Goal: Transaction & Acquisition: Subscribe to service/newsletter

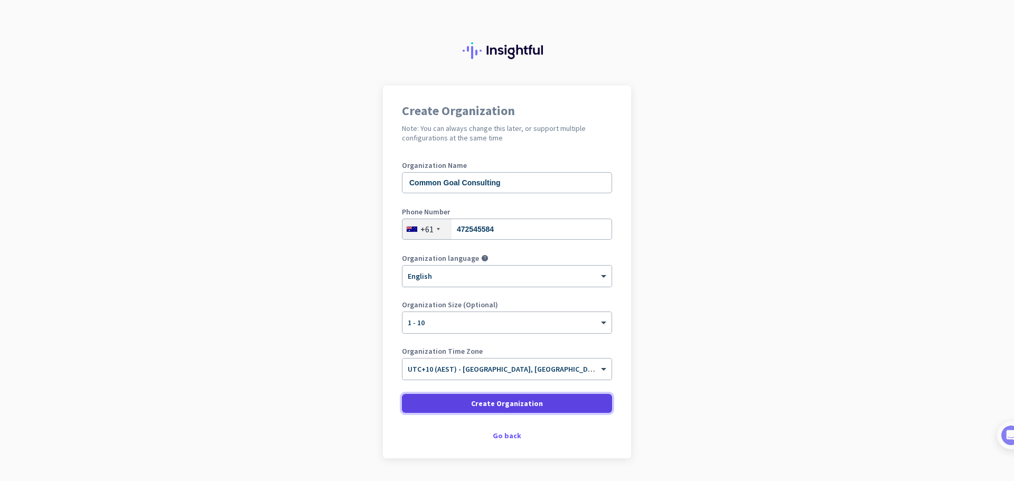
click at [504, 399] on span "Create Organization" at bounding box center [507, 403] width 72 height 11
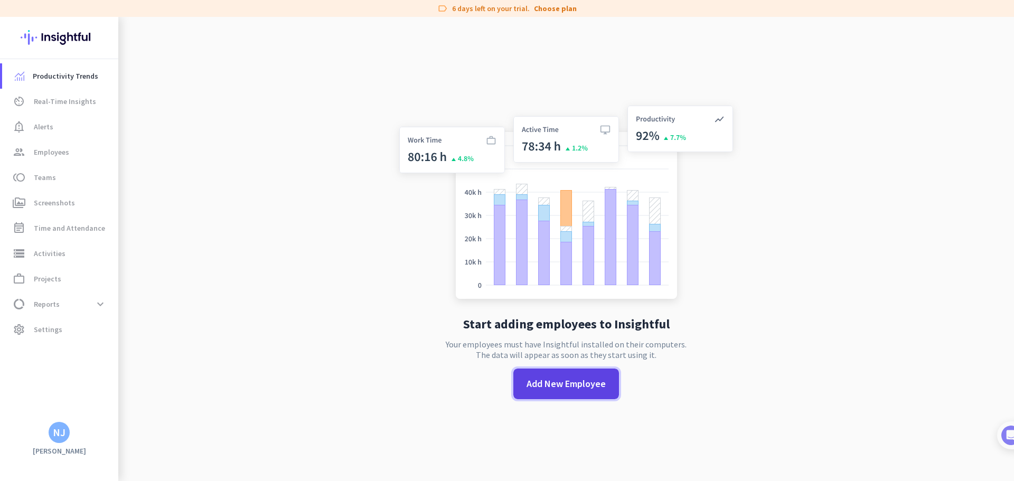
click at [558, 387] on span "Add New Employee" at bounding box center [566, 384] width 79 height 14
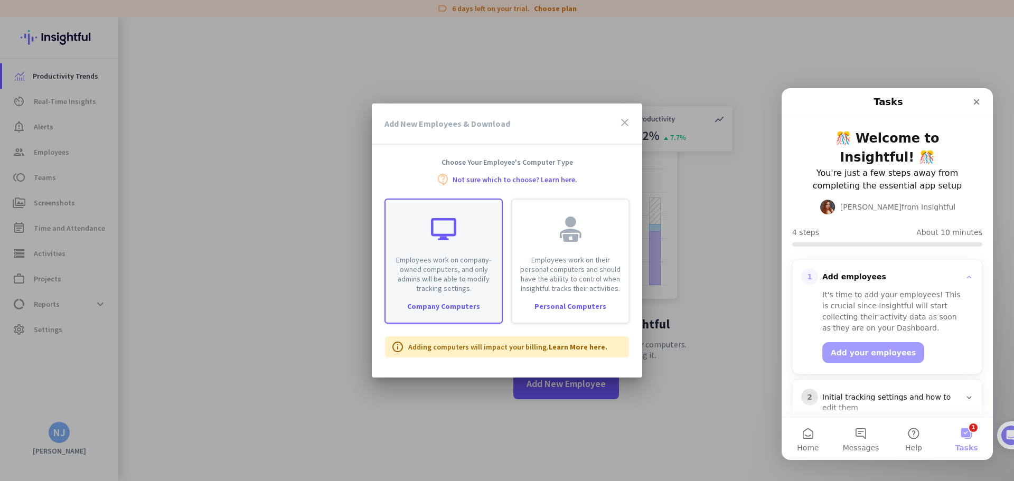
click at [473, 273] on p "Employees work on company-owned computers, and only admins will be able to modi…" at bounding box center [444, 274] width 104 height 38
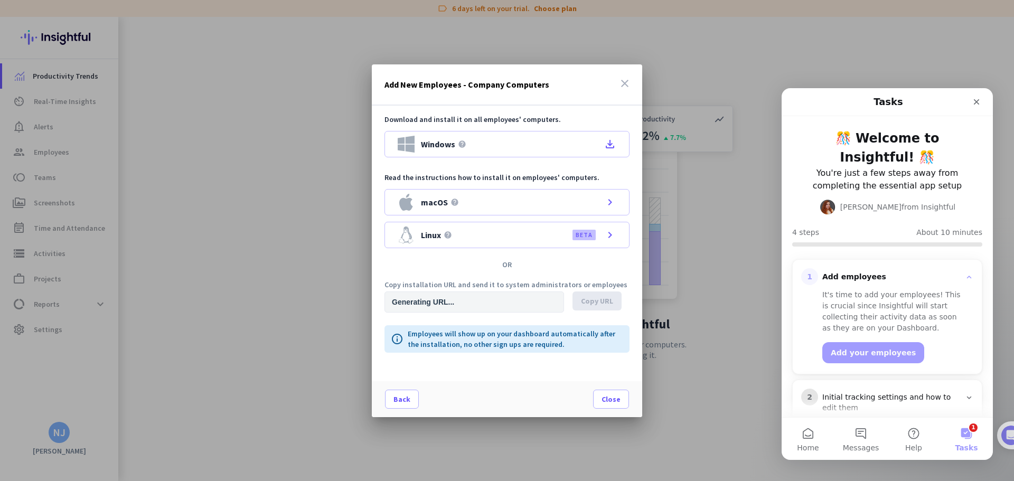
type input "[URL][DOMAIN_NAME]"
click at [467, 143] on div "Windows help file_download" at bounding box center [506, 144] width 245 height 26
click at [871, 347] on button "Add your employees" at bounding box center [873, 352] width 102 height 21
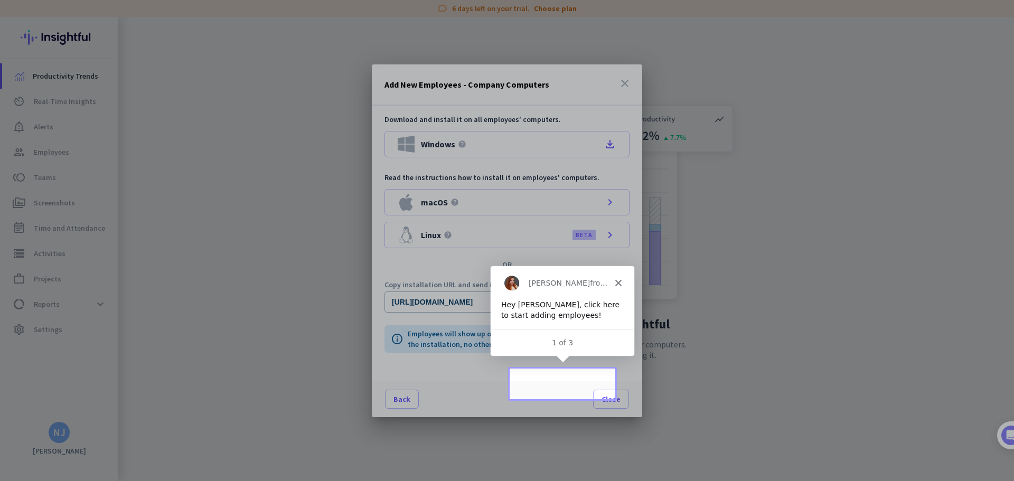
click at [568, 383] on div "Back Close" at bounding box center [507, 399] width 270 height 36
click at [620, 280] on polygon "Close" at bounding box center [617, 282] width 6 height 6
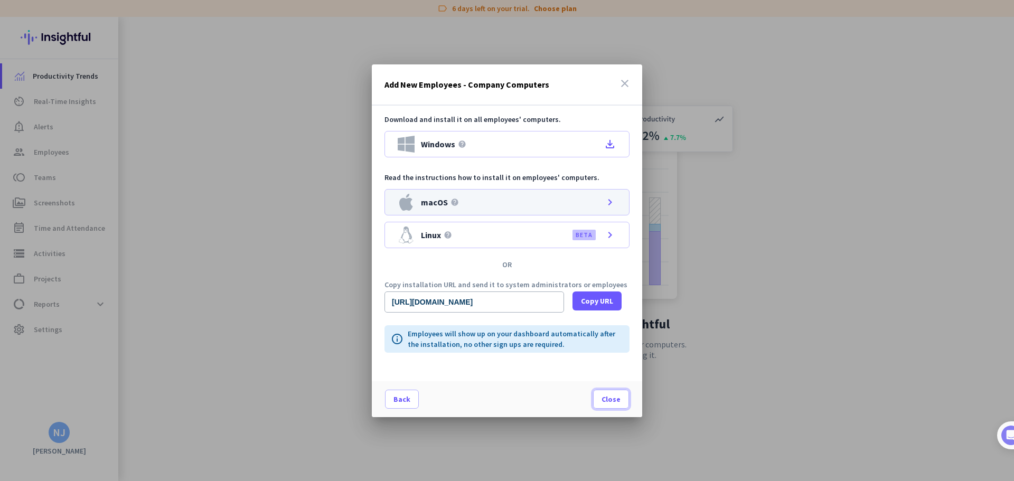
drag, startPoint x: 612, startPoint y: 399, endPoint x: 614, endPoint y: 190, distance: 209.1
click at [614, 194] on div "Add New Employees - Company Computers close Download and install it on all empl…" at bounding box center [507, 240] width 270 height 353
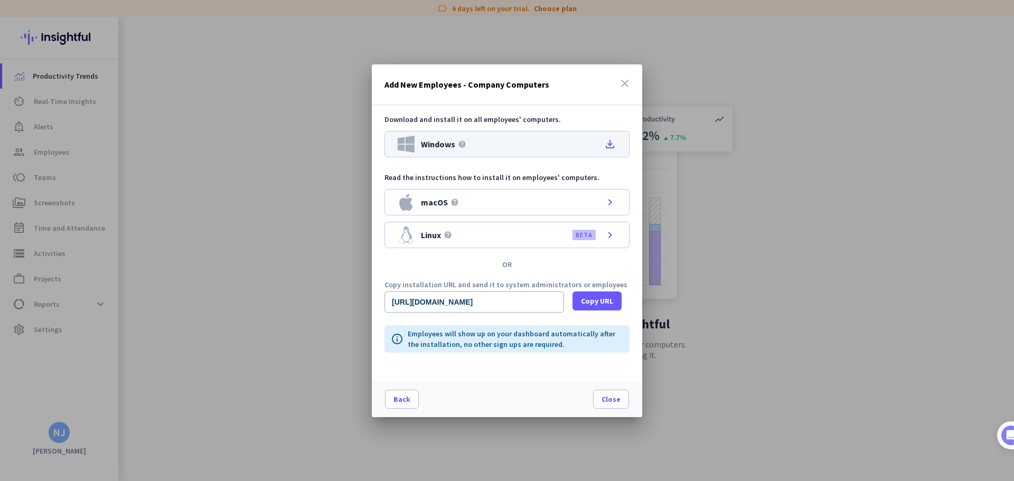
click at [610, 146] on icon "file_download" at bounding box center [610, 144] width 13 height 13
click at [613, 401] on span "Close" at bounding box center [611, 399] width 19 height 11
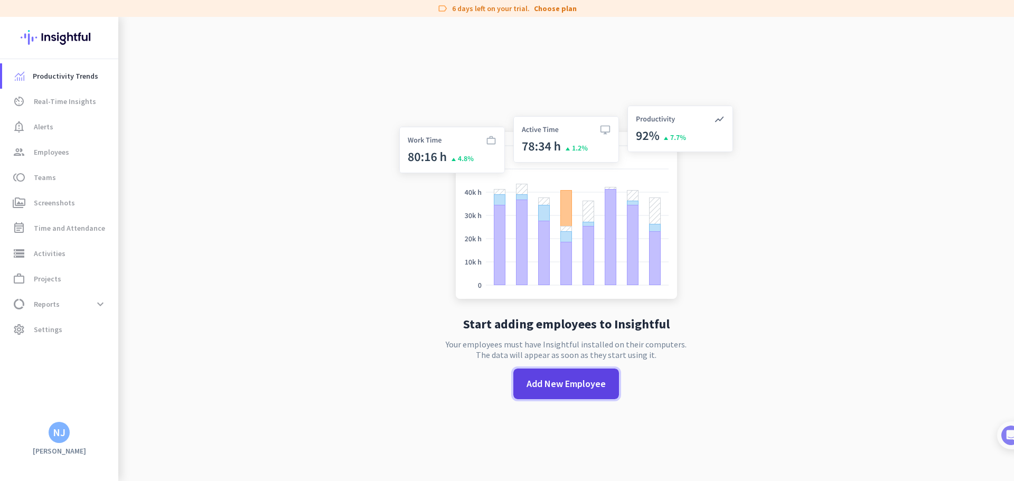
click at [591, 383] on span "Add New Employee" at bounding box center [566, 384] width 79 height 14
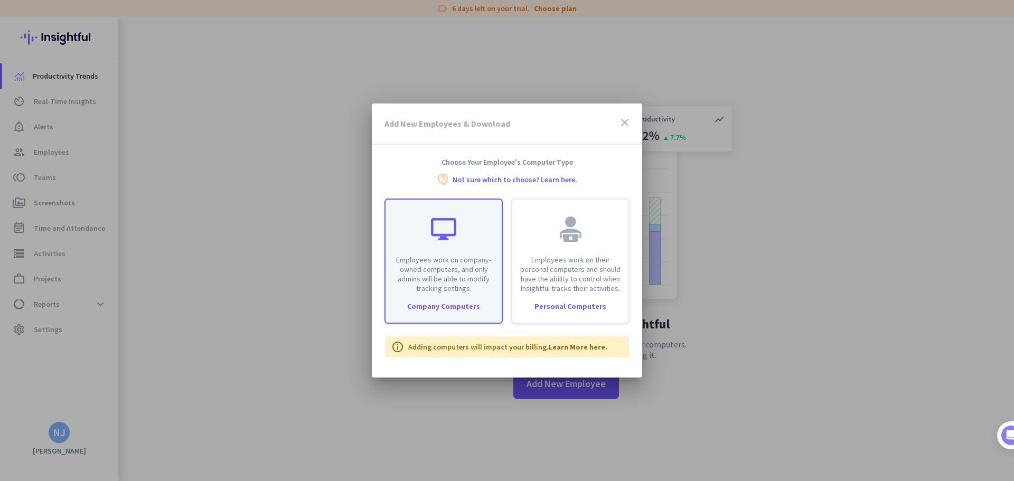
click at [455, 250] on div "Employees work on company-owned computers, and only admins will be able to modi…" at bounding box center [444, 246] width 116 height 93
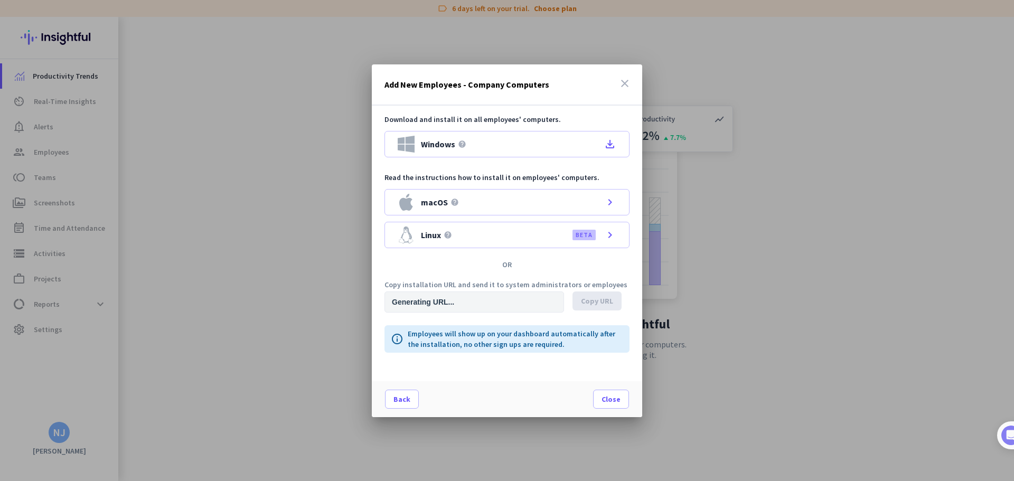
type input "[URL][DOMAIN_NAME]"
click at [533, 299] on input "[URL][DOMAIN_NAME]" at bounding box center [474, 302] width 180 height 21
click at [579, 303] on span at bounding box center [596, 300] width 49 height 25
click at [610, 401] on span "Close" at bounding box center [611, 399] width 19 height 11
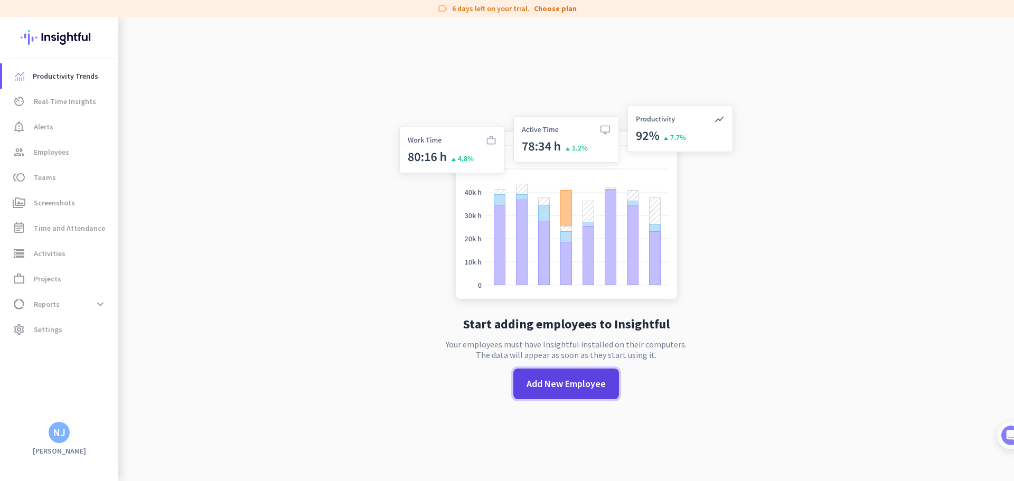
click at [561, 379] on span "Add New Employee" at bounding box center [566, 384] width 79 height 14
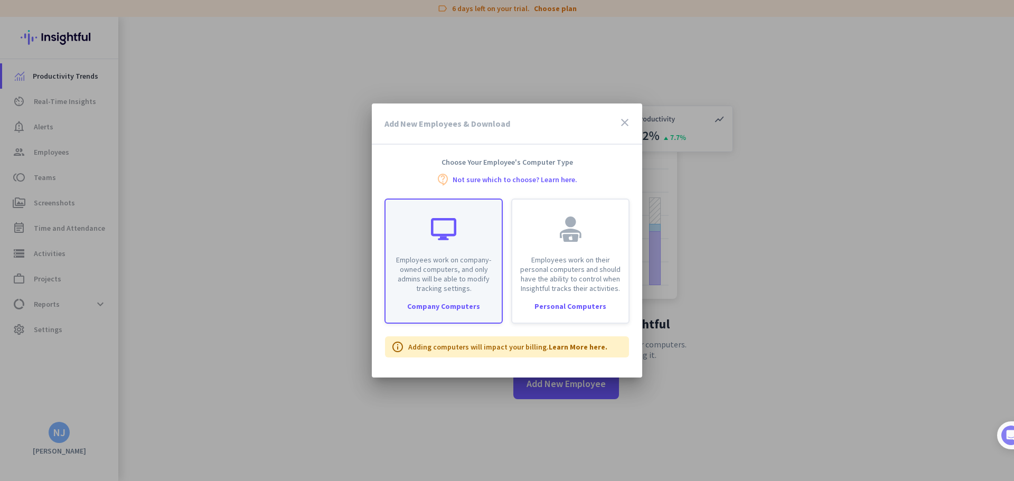
click at [435, 266] on p "Employees work on company-owned computers, and only admins will be able to modi…" at bounding box center [444, 274] width 104 height 38
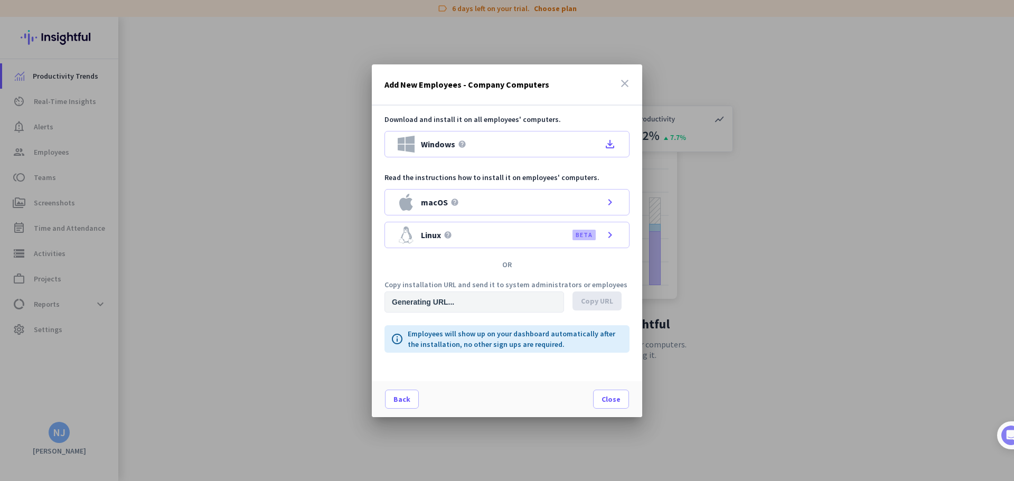
type input "[URL][DOMAIN_NAME]"
drag, startPoint x: 595, startPoint y: 305, endPoint x: 476, endPoint y: 351, distance: 127.4
click at [594, 306] on span "Copy URL" at bounding box center [597, 301] width 32 height 11
click at [631, 81] on div "Add New Employees - Company Computers close" at bounding box center [507, 84] width 270 height 41
click at [627, 82] on icon "close" at bounding box center [624, 83] width 13 height 13
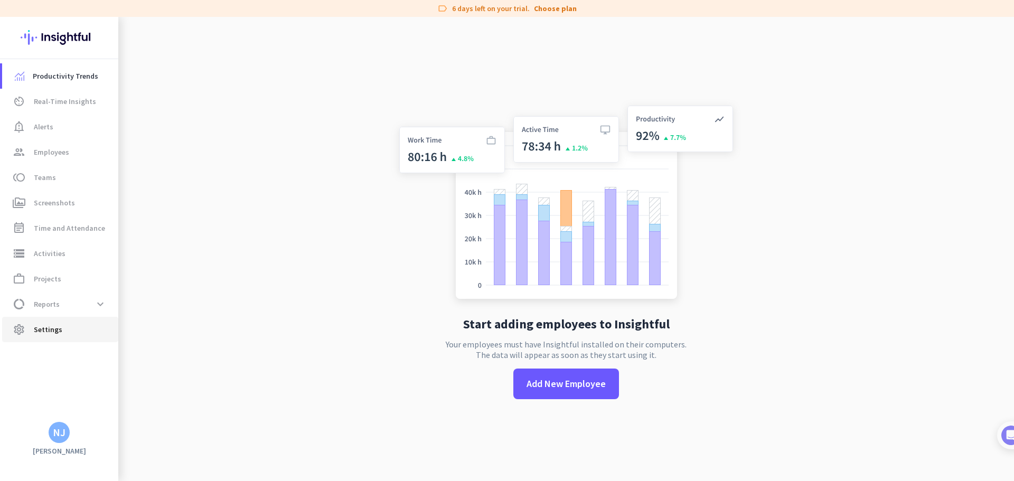
click at [65, 326] on span "settings Settings" at bounding box center [60, 329] width 99 height 13
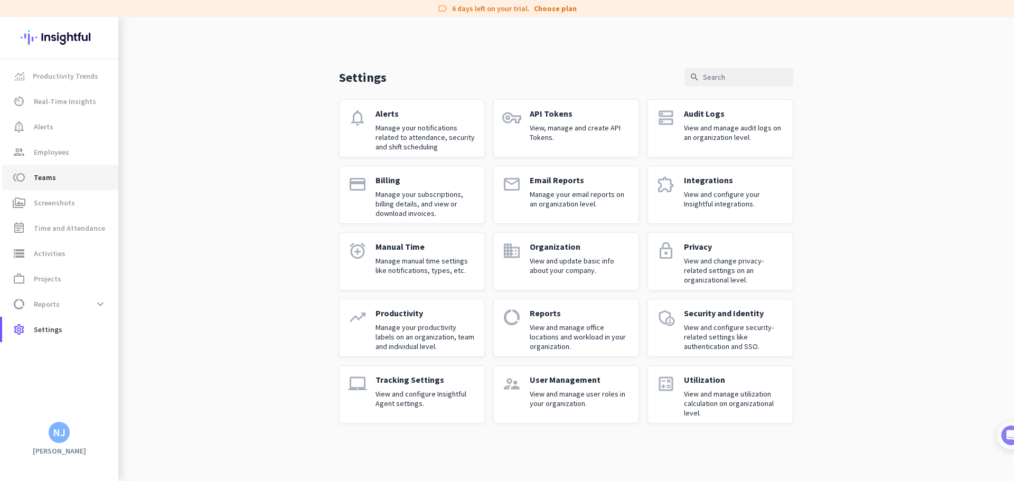
click at [54, 180] on span "Teams" at bounding box center [45, 177] width 22 height 13
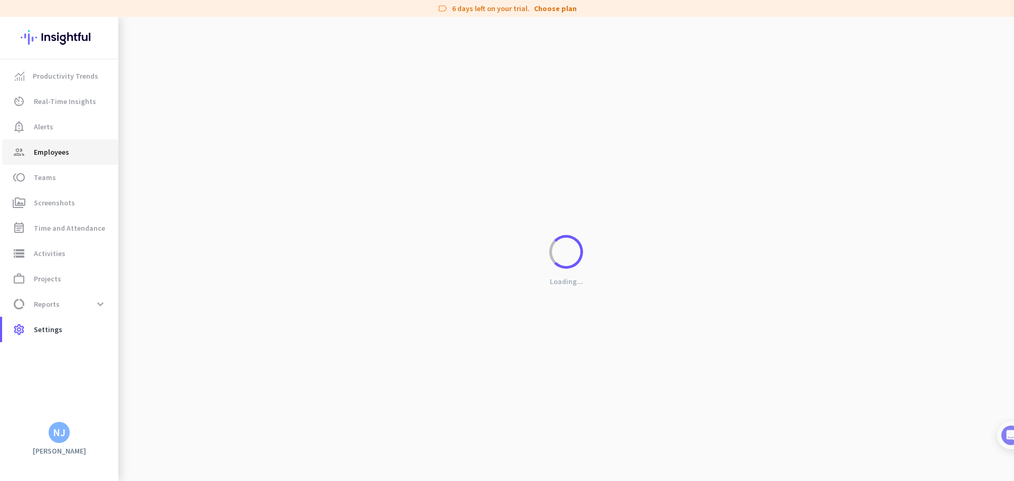
click at [71, 152] on span "group Employees" at bounding box center [60, 152] width 99 height 13
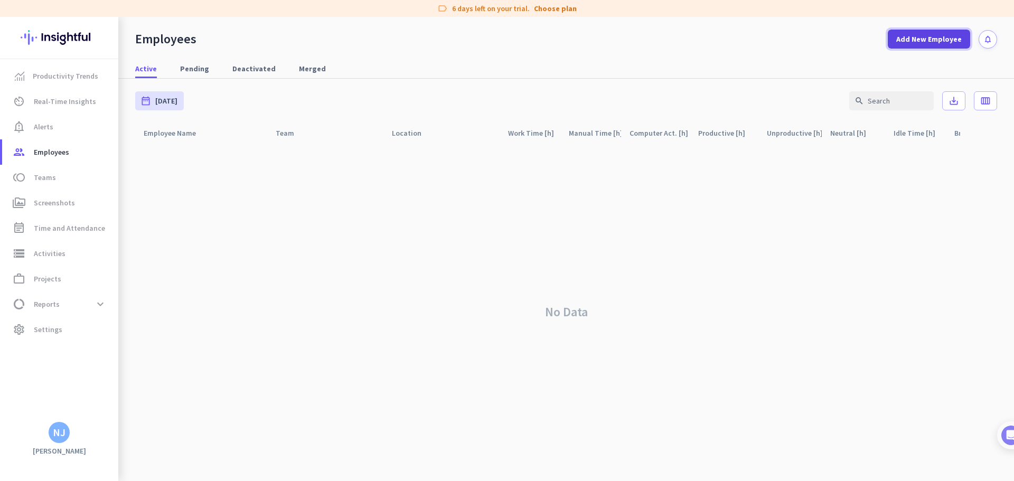
click at [947, 42] on span "Add New Employee" at bounding box center [928, 39] width 65 height 11
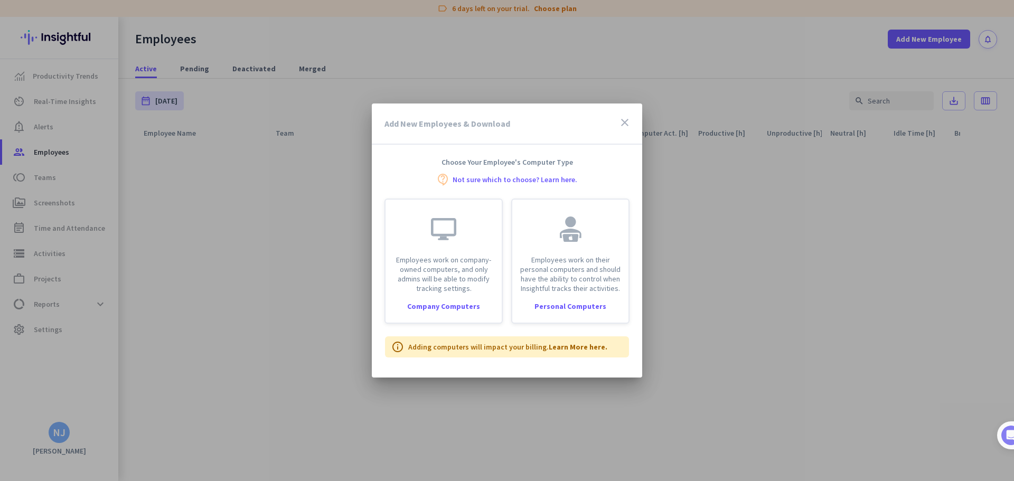
click at [628, 122] on icon "close" at bounding box center [624, 122] width 13 height 13
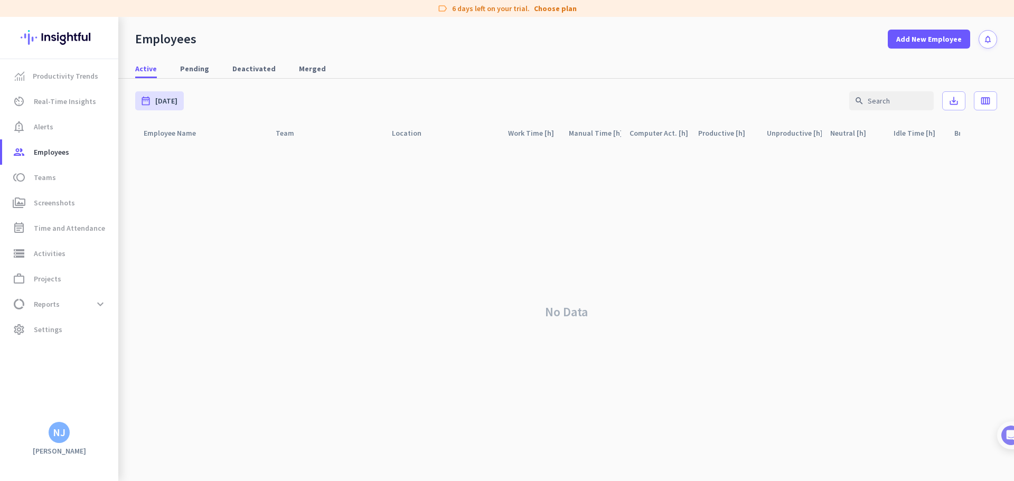
click at [564, 14] on div "label 6 days left on your trial. Choose plan" at bounding box center [507, 8] width 1014 height 17
click at [563, 10] on link "Choose plan" at bounding box center [555, 8] width 43 height 11
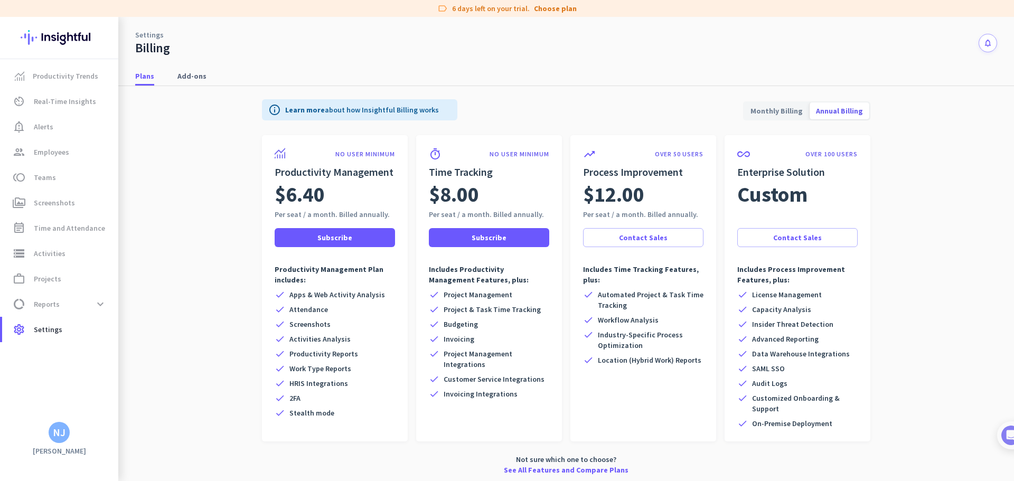
click at [759, 110] on span "Monthly Billing" at bounding box center [776, 110] width 65 height 25
click at [361, 230] on span at bounding box center [335, 237] width 120 height 25
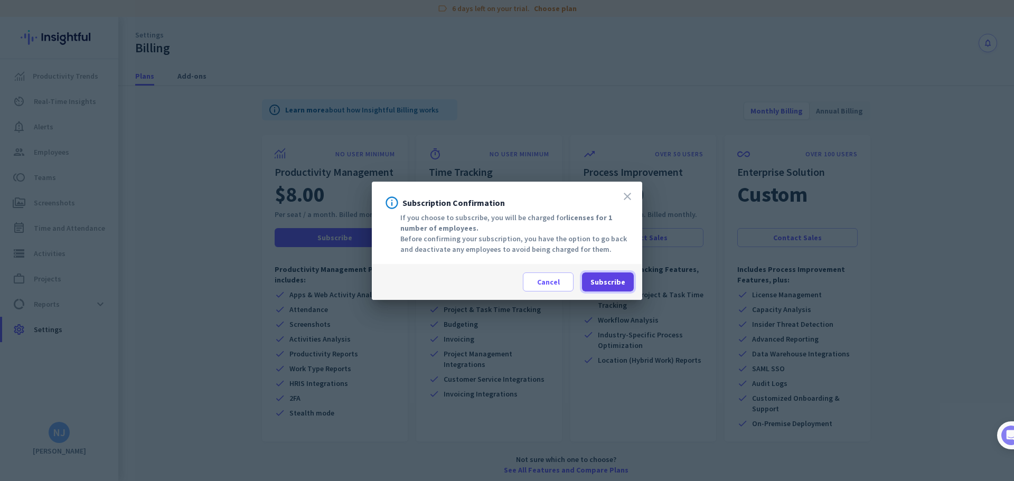
click at [606, 280] on span "Subscribe" at bounding box center [607, 282] width 35 height 11
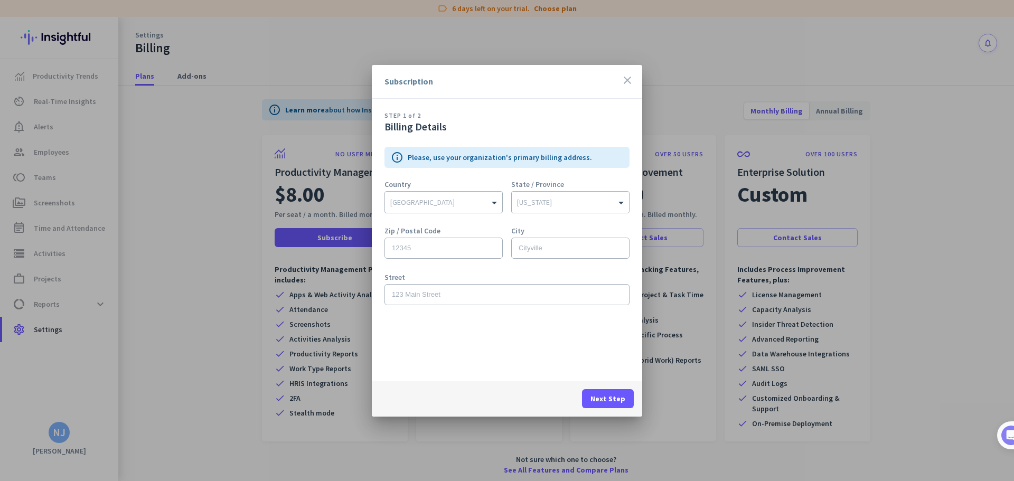
click at [440, 201] on input "text" at bounding box center [433, 200] width 86 height 8
type input "aust"
click at [419, 221] on div "[GEOGRAPHIC_DATA]" at bounding box center [444, 221] width 116 height 17
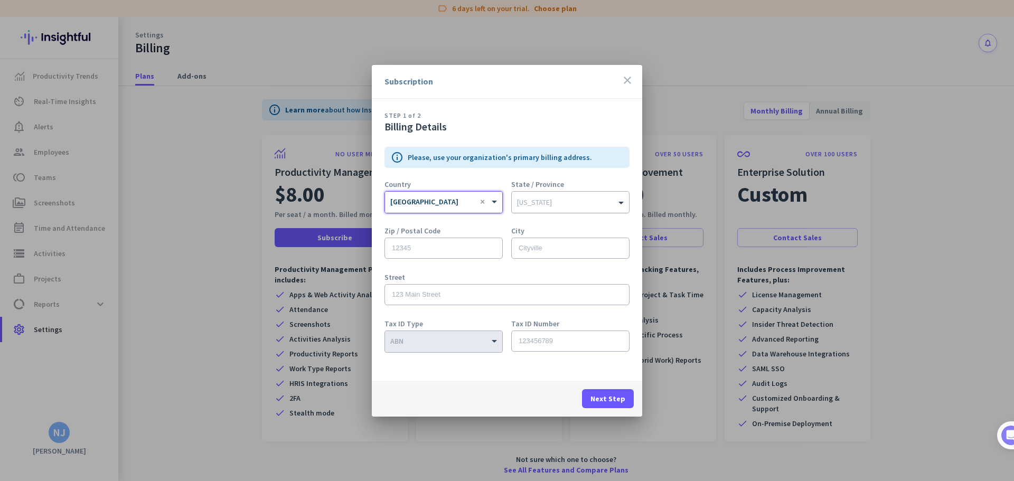
click at [557, 195] on div at bounding box center [570, 199] width 117 height 11
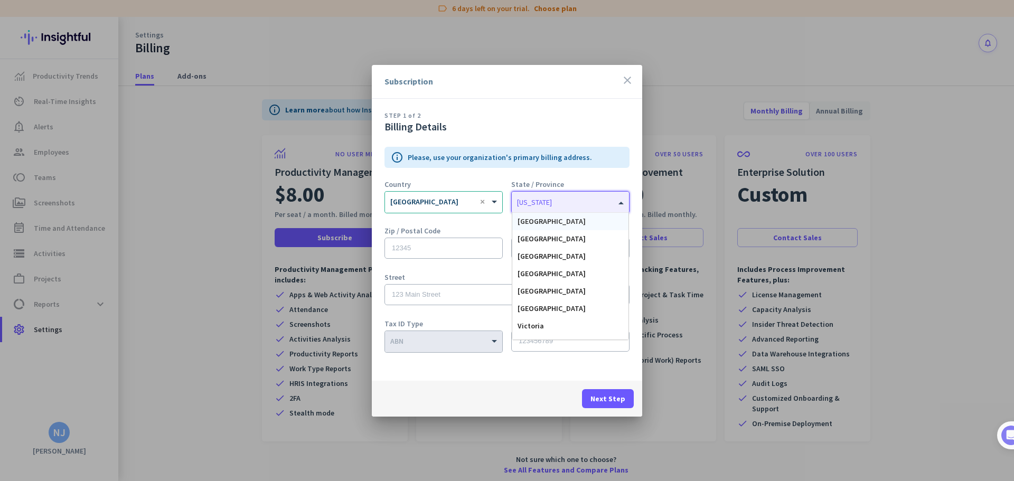
type input "q"
click at [550, 217] on span "[GEOGRAPHIC_DATA]" at bounding box center [552, 222] width 68 height 10
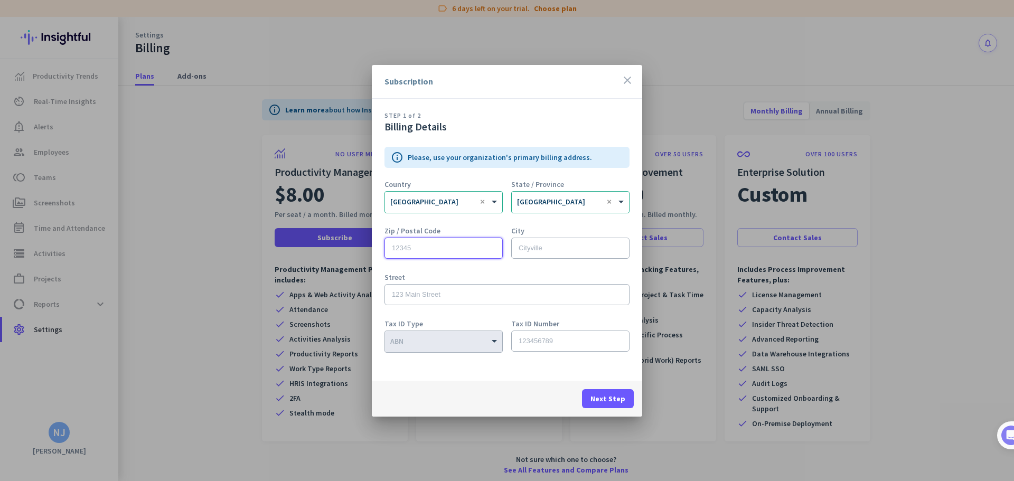
click at [468, 243] on input "text" at bounding box center [443, 248] width 118 height 21
type input "4122"
click at [557, 249] on input "text" at bounding box center [570, 248] width 118 height 21
type input "[GEOGRAPHIC_DATA][PERSON_NAME]"
click at [447, 296] on input "text" at bounding box center [506, 294] width 245 height 21
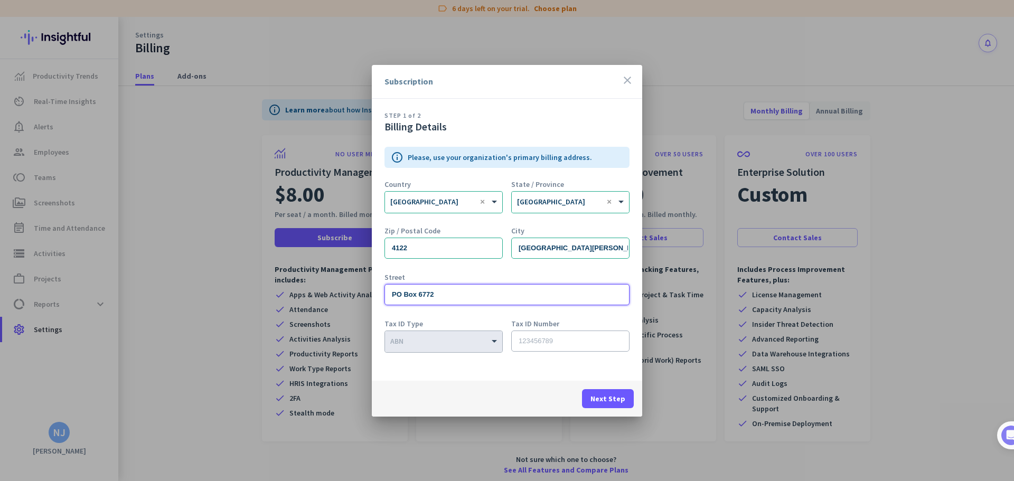
type input "PO Box 6772"
click at [548, 266] on div "City [GEOGRAPHIC_DATA][PERSON_NAME]" at bounding box center [570, 248] width 118 height 42
click at [543, 343] on input "text" at bounding box center [570, 341] width 118 height 21
click at [448, 343] on div "× ABN" at bounding box center [437, 341] width 104 height 9
click at [555, 341] on input "text" at bounding box center [570, 341] width 118 height 21
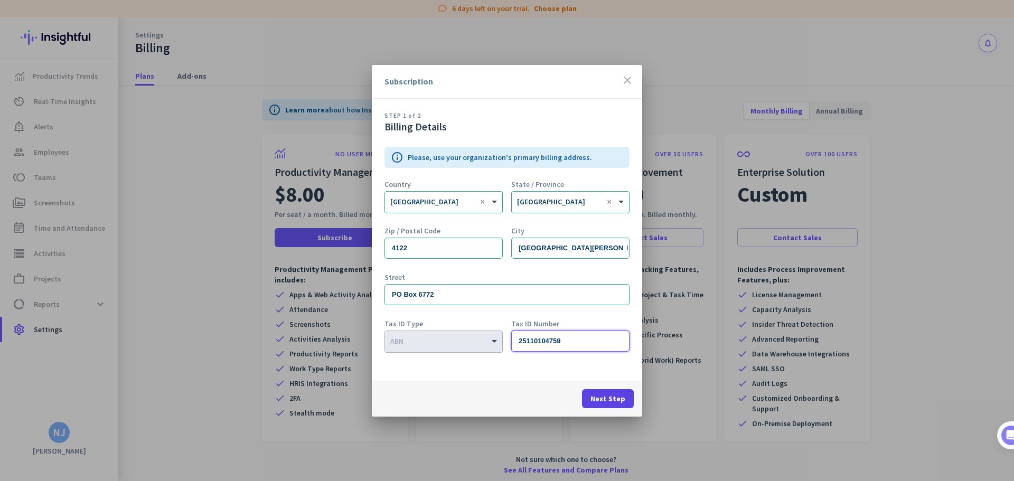
type input "25110104759"
click at [610, 403] on span "Next Step" at bounding box center [607, 398] width 35 height 11
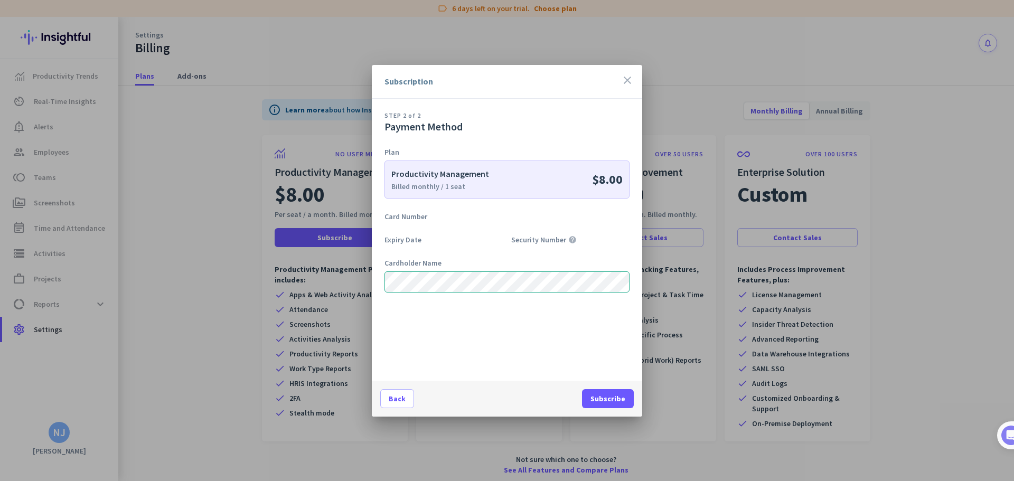
click at [419, 217] on div "Card Number" at bounding box center [506, 216] width 245 height 11
click at [604, 401] on span "Subscribe" at bounding box center [607, 398] width 35 height 11
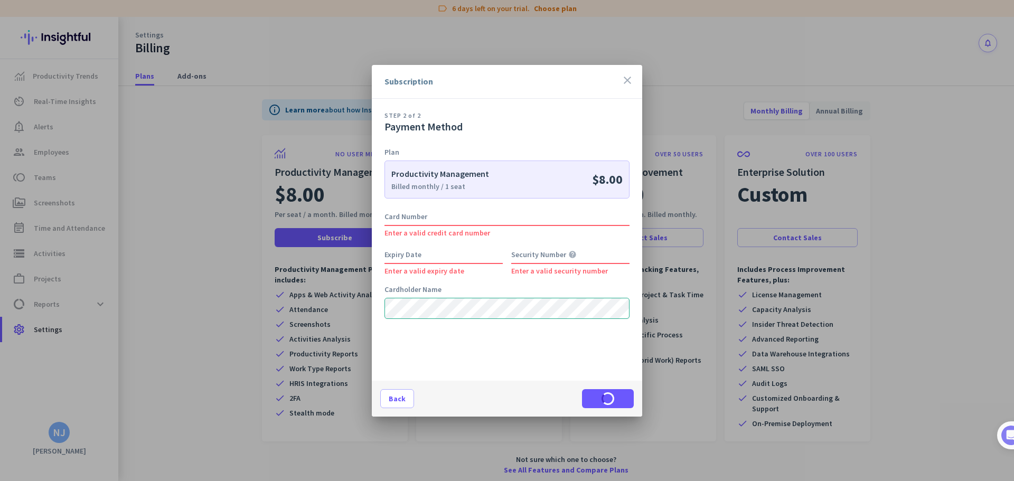
click at [435, 215] on div "Card Number" at bounding box center [506, 216] width 245 height 11
click at [393, 214] on div "Card Number" at bounding box center [506, 216] width 245 height 11
click at [392, 218] on div "Card Number" at bounding box center [506, 216] width 245 height 11
click at [397, 261] on div "Expiry Date Enter a valid expiry date" at bounding box center [443, 261] width 118 height 25
click at [399, 207] on app-price-calculation "Productivity Management Billed monthly / 1 seat $8.00" at bounding box center [506, 186] width 245 height 51
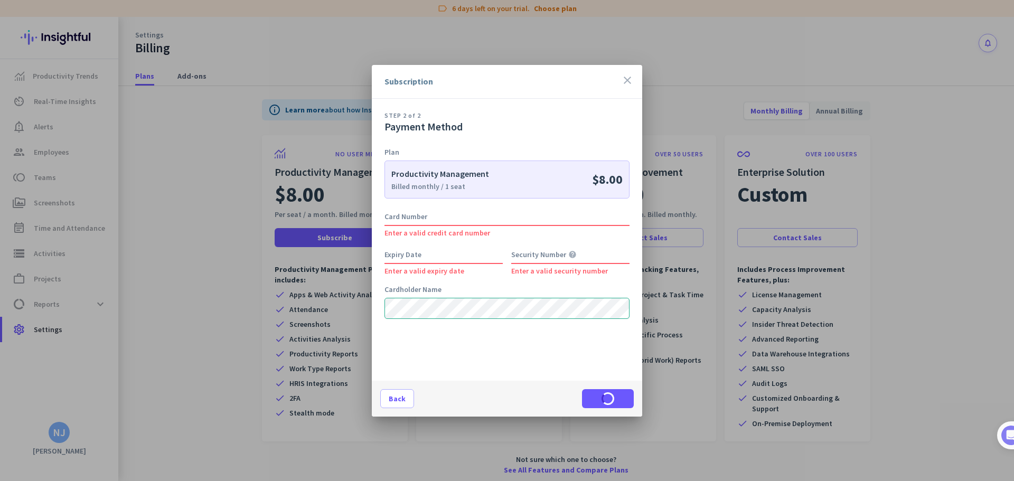
click at [398, 212] on div "Card Number" at bounding box center [506, 216] width 245 height 11
click at [382, 241] on div "STEP 2 of 2 Payment Method Plan Productivity Management Billed monthly / 1 seat…" at bounding box center [507, 240] width 270 height 282
click at [411, 222] on div "Card Number Enter a valid credit card number" at bounding box center [506, 223] width 245 height 25
click at [425, 215] on div "Card Number" at bounding box center [506, 216] width 245 height 11
click at [409, 213] on div "Card Number" at bounding box center [506, 216] width 245 height 11
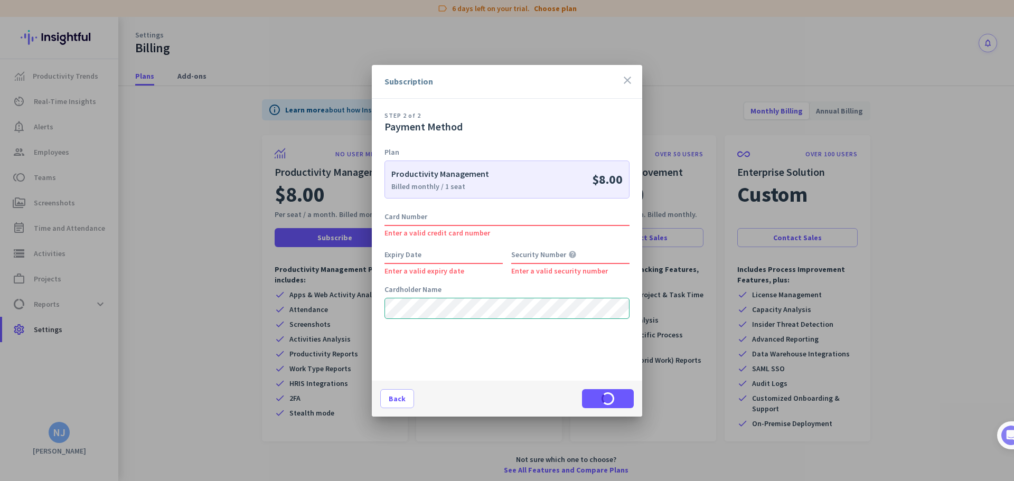
click at [401, 214] on div "Card Number" at bounding box center [506, 216] width 245 height 11
click at [409, 268] on div "Enter a valid expiry date" at bounding box center [443, 270] width 118 height 7
click at [403, 259] on div "Expiry Date" at bounding box center [443, 254] width 118 height 11
click at [544, 259] on p "Security Number help" at bounding box center [570, 254] width 118 height 11
click at [544, 254] on p "Security Number help" at bounding box center [570, 254] width 118 height 11
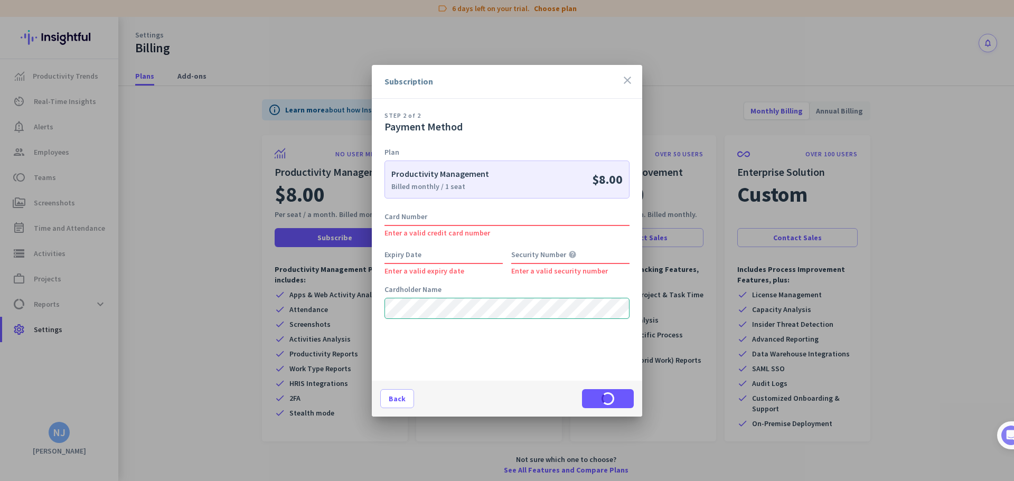
click at [544, 254] on p "Security Number help" at bounding box center [570, 254] width 118 height 11
click at [520, 254] on p "Security Number help" at bounding box center [570, 254] width 118 height 11
click at [532, 267] on div "Enter a valid security number" at bounding box center [570, 270] width 118 height 7
click at [528, 271] on div "Enter a valid security number" at bounding box center [570, 270] width 118 height 7
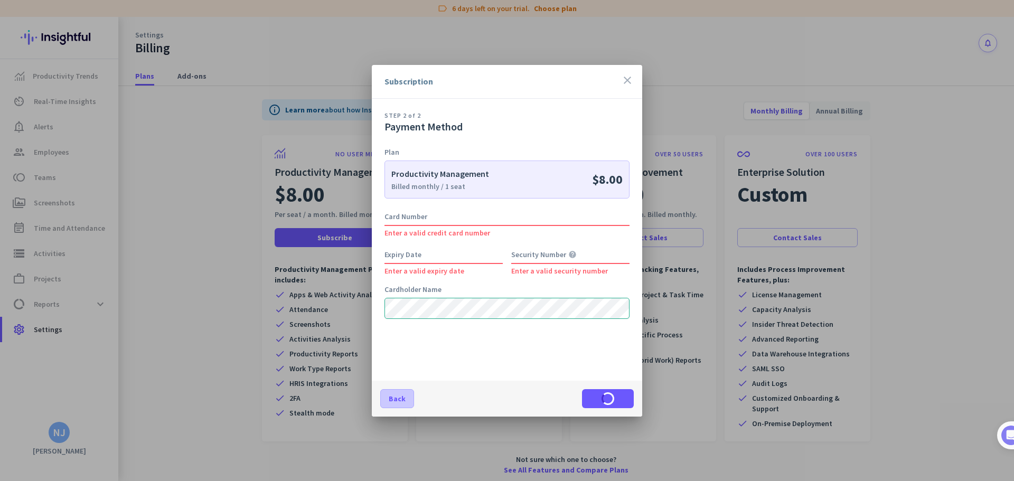
drag, startPoint x: 605, startPoint y: 401, endPoint x: 412, endPoint y: 404, distance: 192.8
click at [604, 401] on div "Back Subscribe" at bounding box center [507, 399] width 270 height 36
click at [399, 403] on span "Back" at bounding box center [397, 398] width 17 height 11
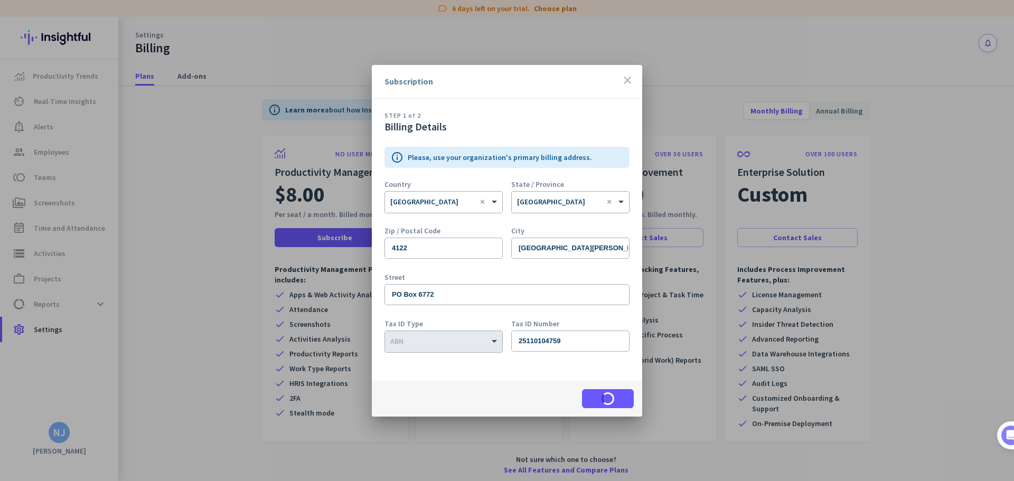
click at [595, 389] on div "Next Step" at bounding box center [507, 399] width 270 height 36
click at [606, 401] on div "Next Step" at bounding box center [507, 399] width 270 height 36
click at [629, 80] on icon "close" at bounding box center [627, 80] width 13 height 13
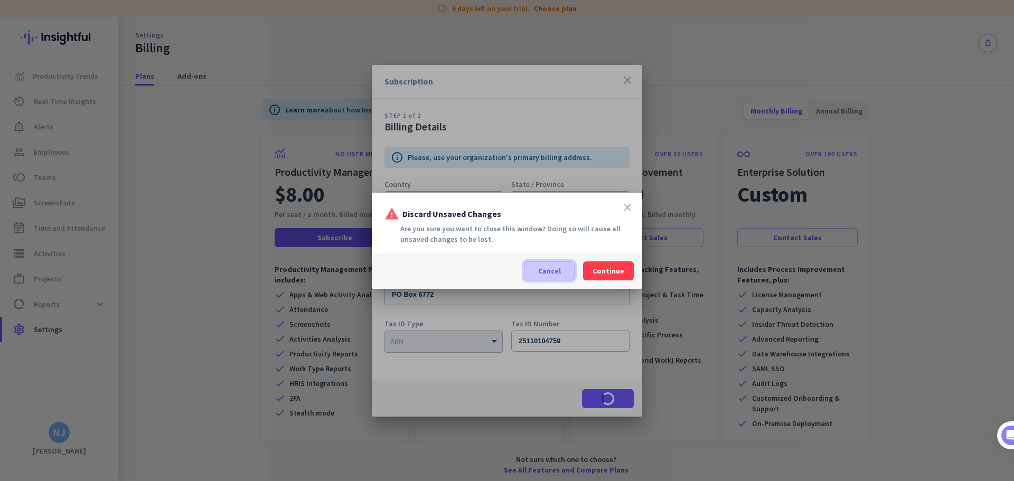
click at [533, 271] on span at bounding box center [549, 270] width 50 height 25
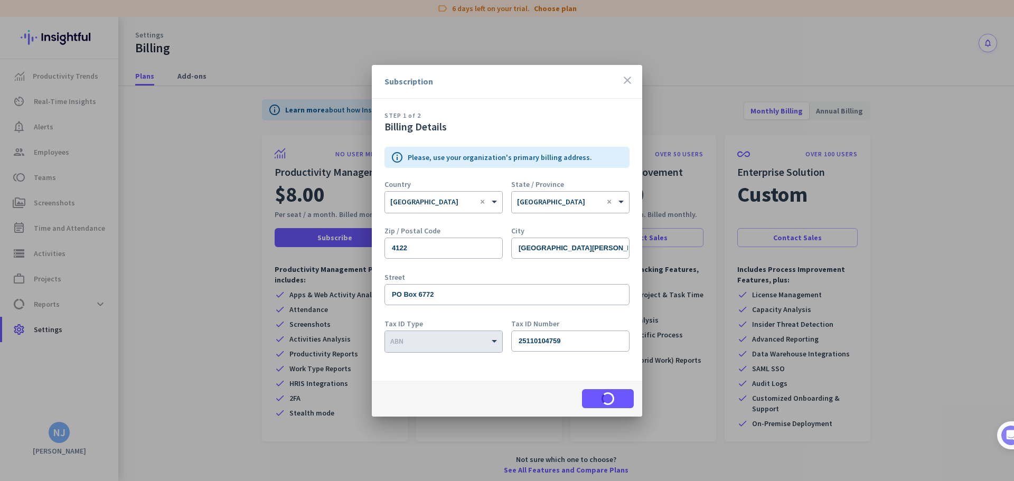
click at [601, 399] on div "Next Step" at bounding box center [507, 399] width 270 height 36
click at [625, 84] on icon "close" at bounding box center [627, 80] width 13 height 13
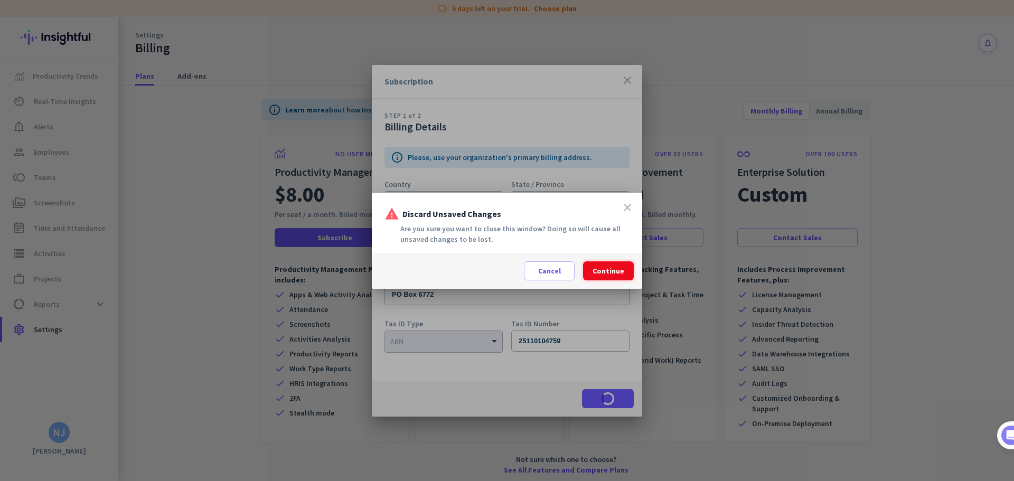
click at [601, 270] on span "Continue" at bounding box center [609, 271] width 32 height 11
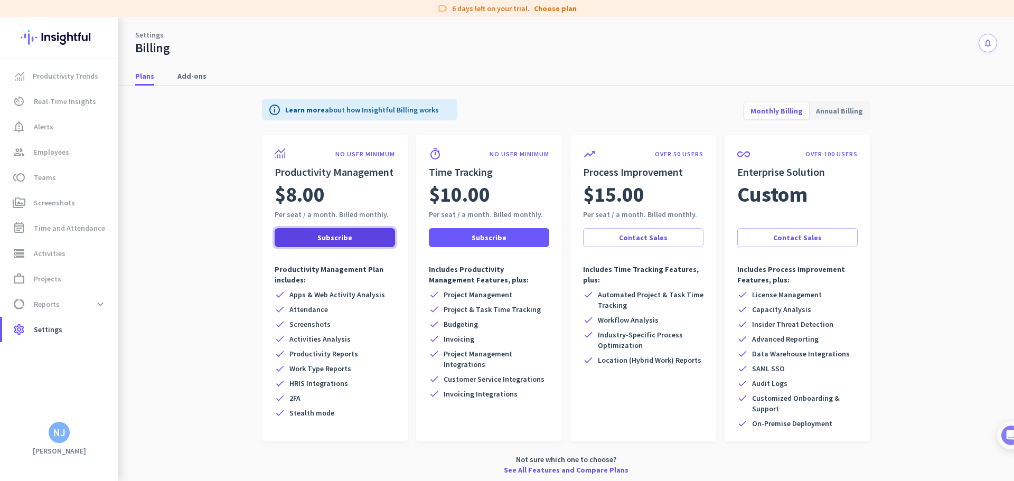
click at [340, 236] on span "Subscribe" at bounding box center [334, 237] width 35 height 11
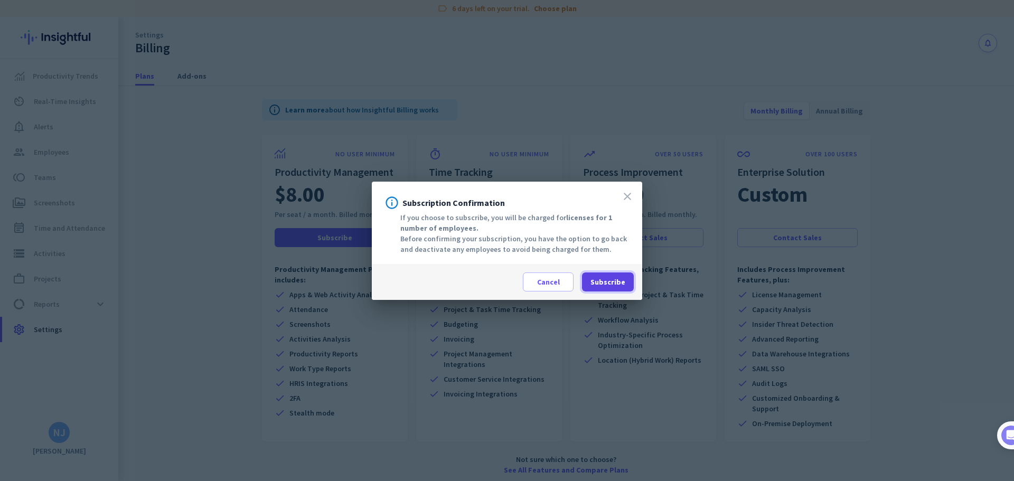
click at [612, 281] on span "Subscribe" at bounding box center [607, 282] width 35 height 11
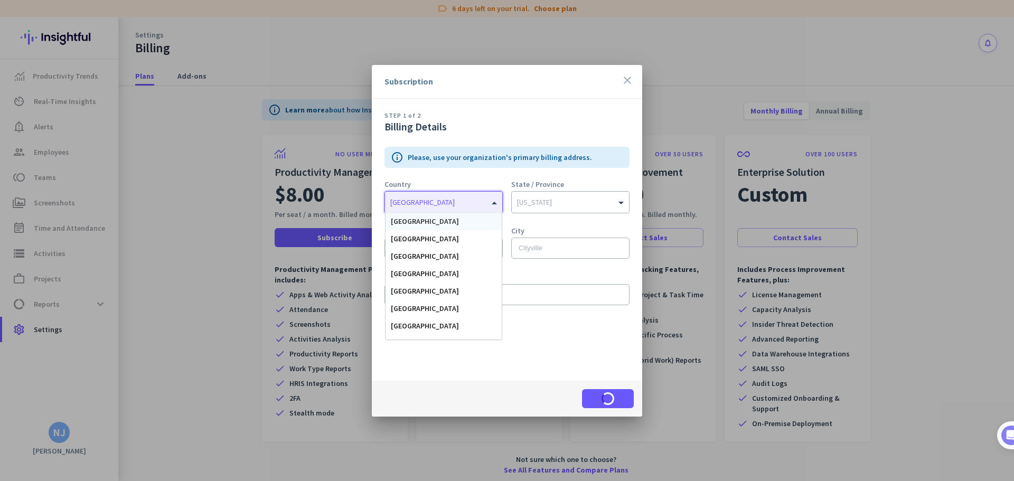
click at [399, 196] on input "text" at bounding box center [433, 200] width 86 height 8
type input "aust"
click at [417, 223] on span "[GEOGRAPHIC_DATA]" at bounding box center [425, 222] width 68 height 10
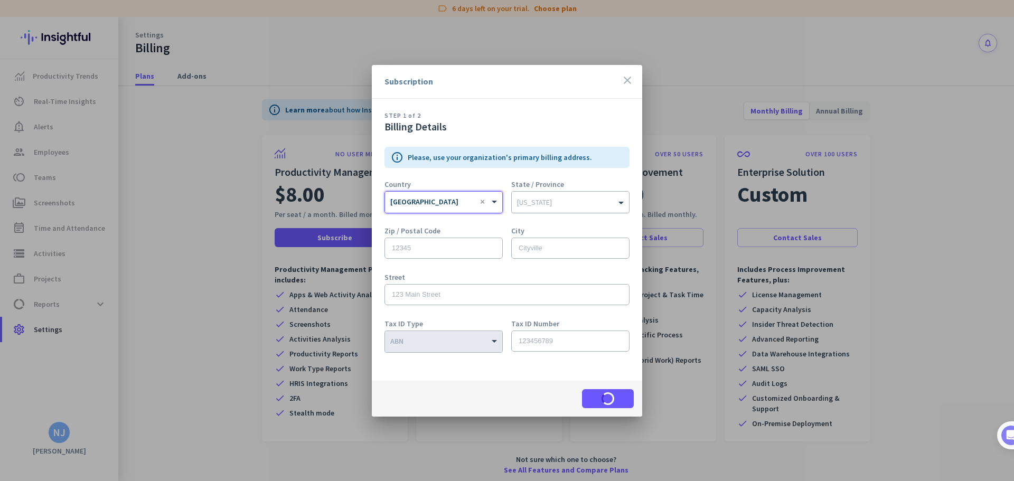
click at [547, 199] on input "text" at bounding box center [560, 200] width 86 height 8
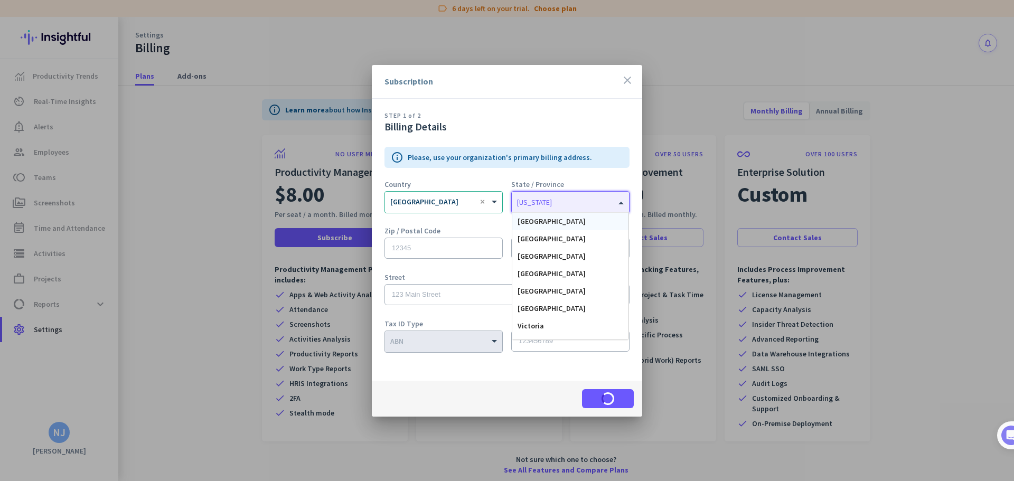
type input "Q"
click at [533, 224] on span "[GEOGRAPHIC_DATA]" at bounding box center [552, 222] width 68 height 10
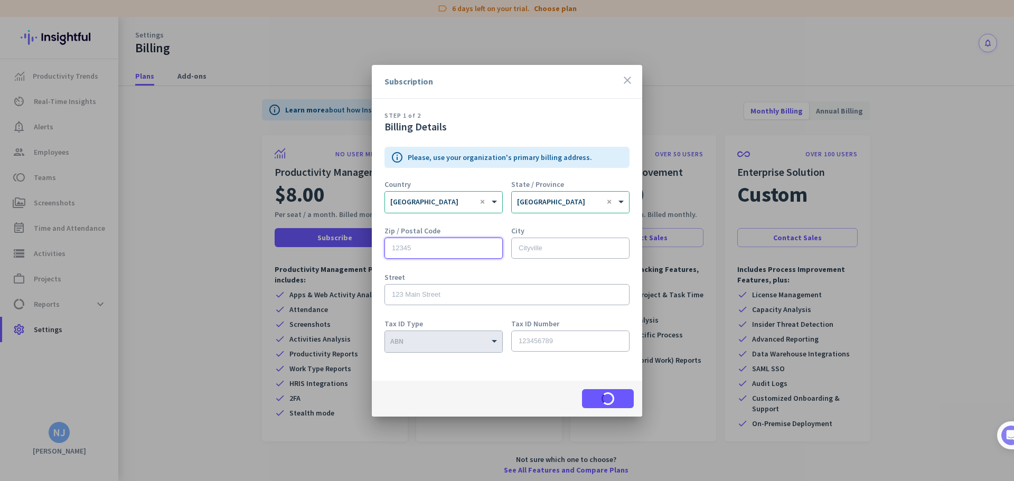
click at [459, 253] on input "text" at bounding box center [443, 248] width 118 height 21
type input "4122"
click at [526, 246] on input "text" at bounding box center [570, 248] width 118 height 21
type input "[GEOGRAPHIC_DATA][PERSON_NAME]"
click at [448, 288] on input "text" at bounding box center [506, 294] width 245 height 21
